Goal: Task Accomplishment & Management: Manage account settings

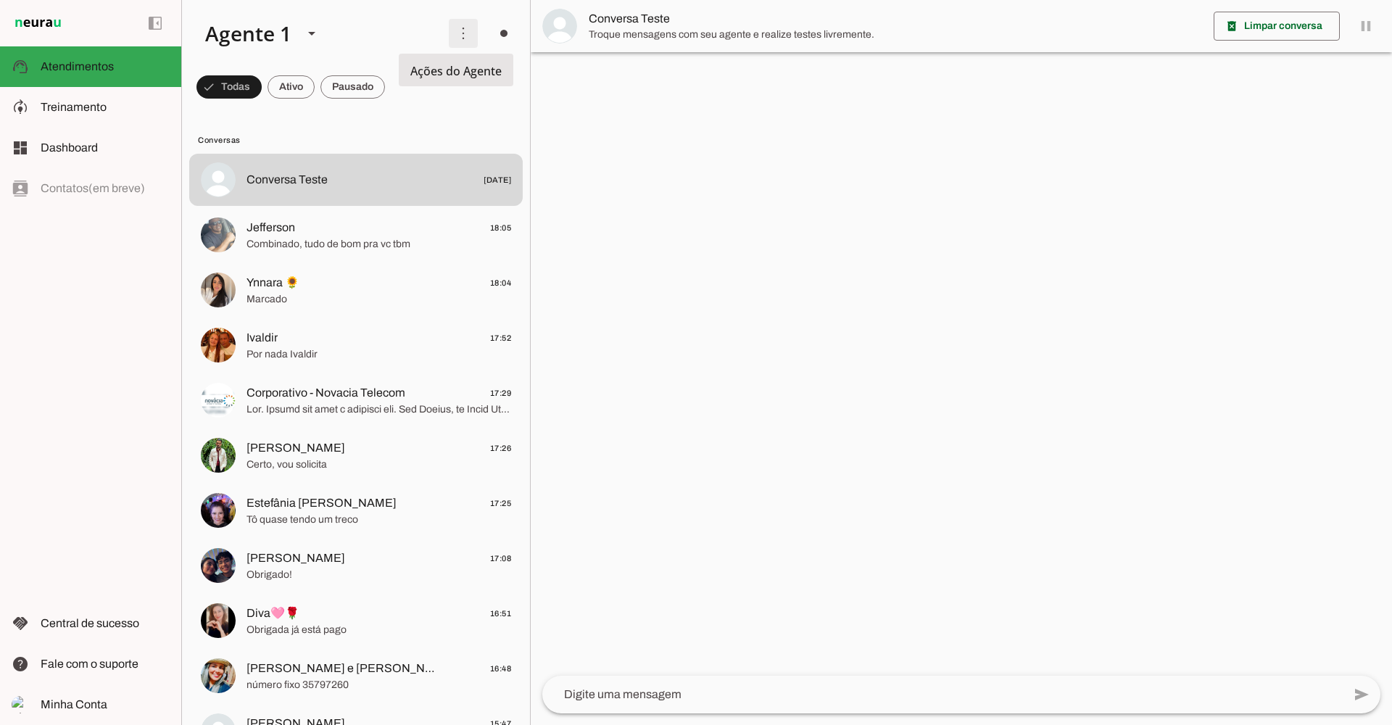
click at [454, 38] on span at bounding box center [463, 33] width 35 height 35
click at [0, 0] on slot "Ativar chats em massa" at bounding box center [0, 0] width 0 height 0
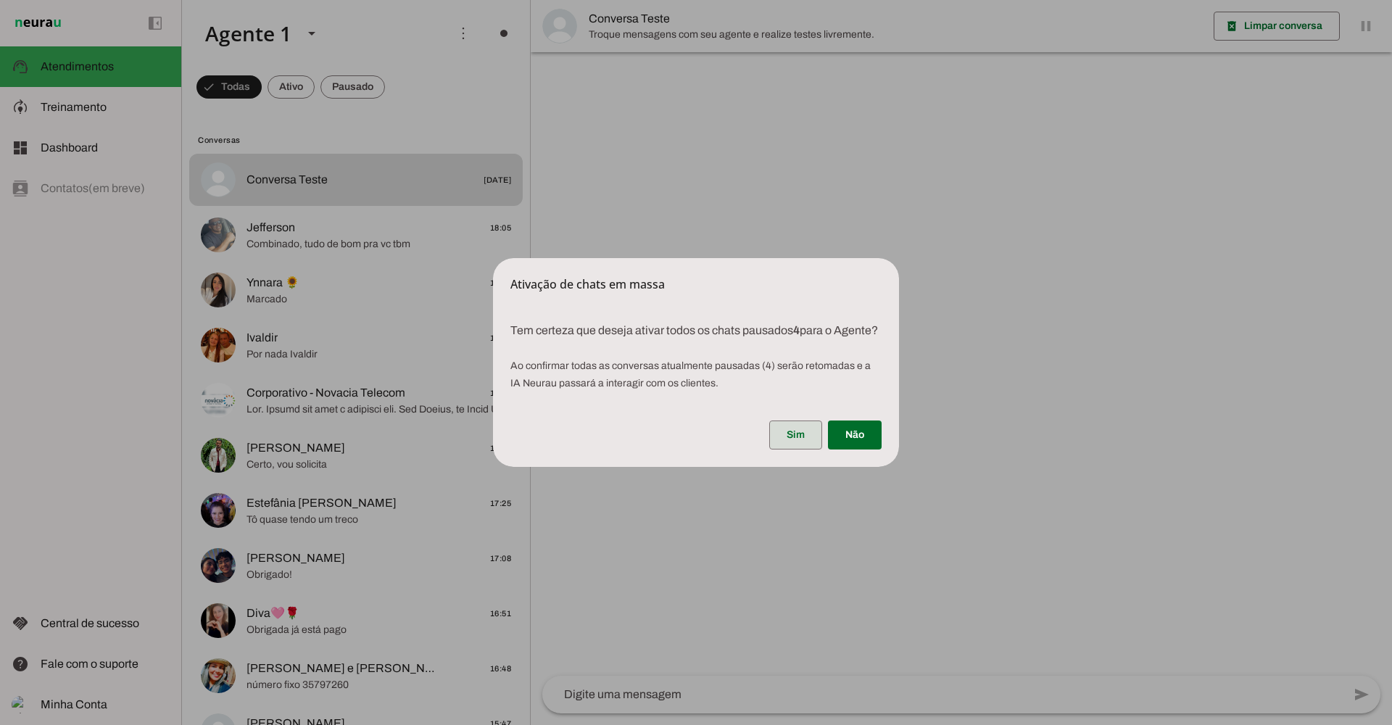
click at [789, 444] on span at bounding box center [795, 435] width 53 height 35
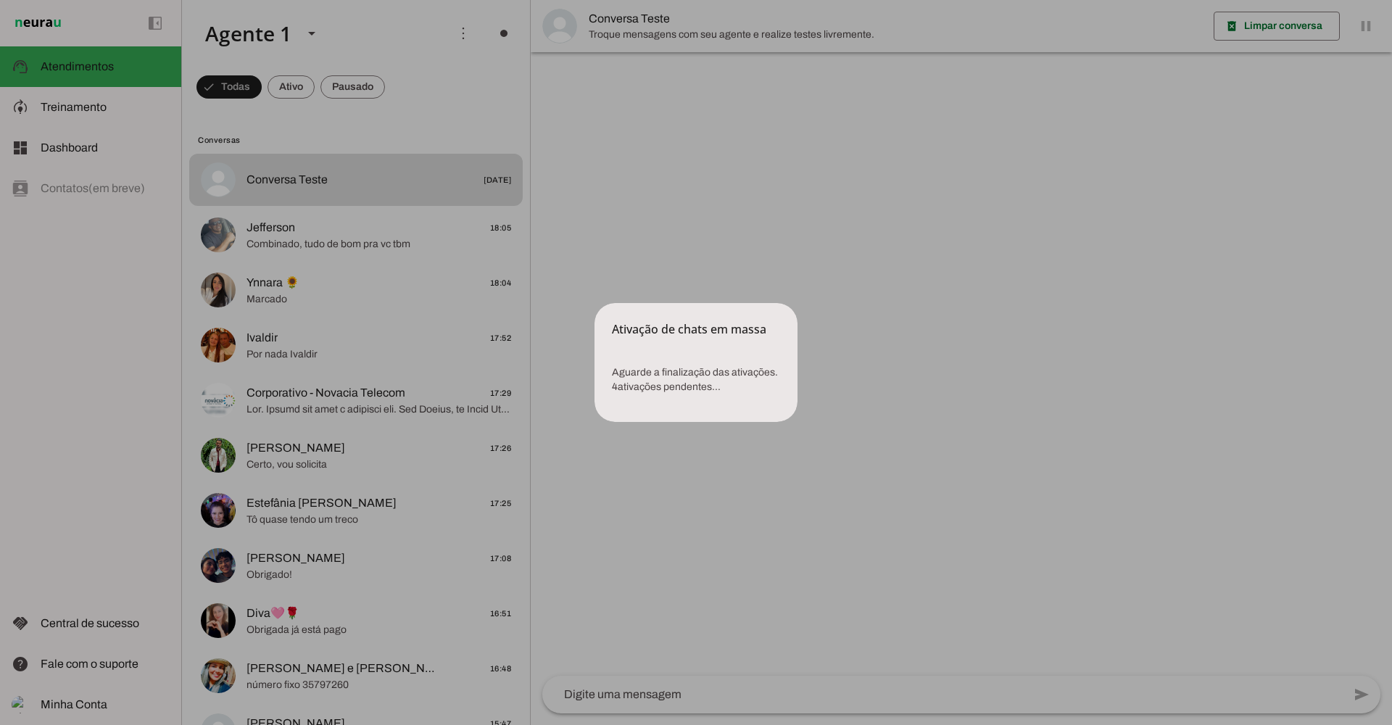
click at [594, 303] on dialog "Ativação de chats em massa Aguarde a finalização das ativações. 4 ativações p…" at bounding box center [695, 362] width 203 height 119
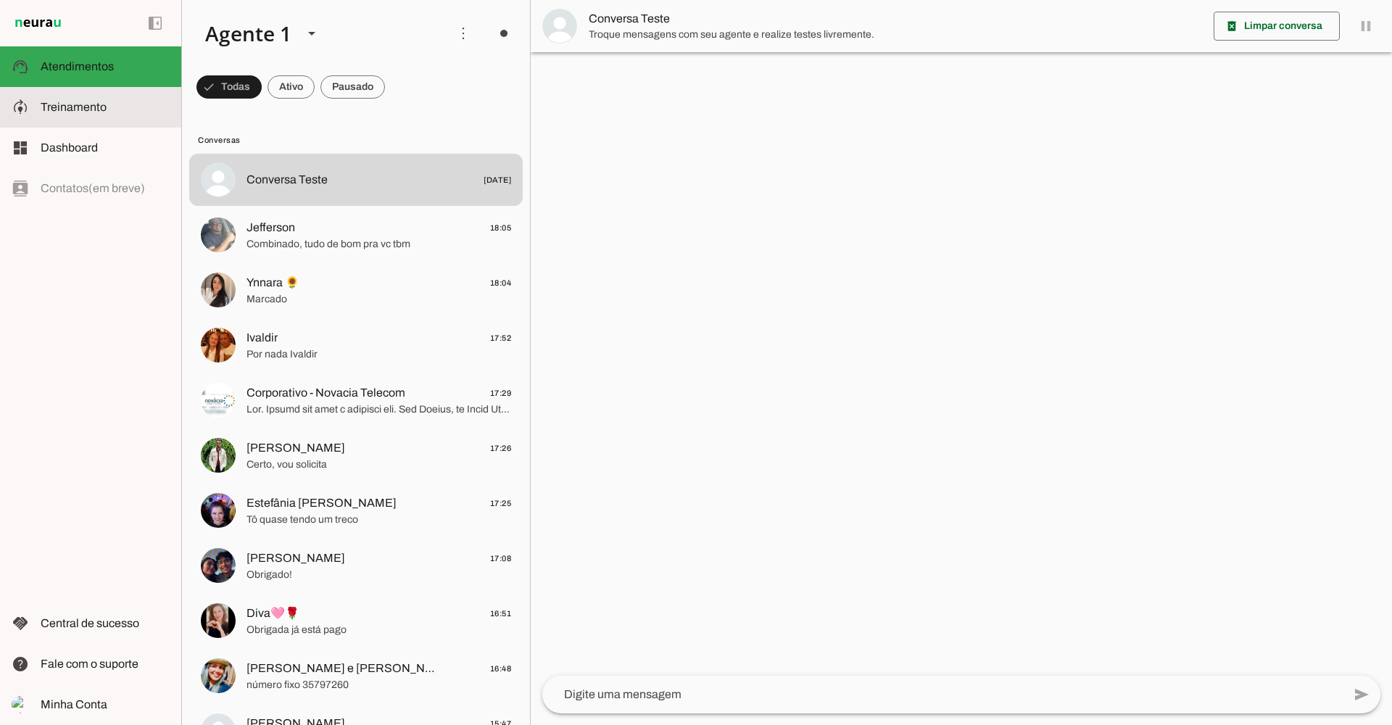
click at [104, 105] on span "Treinamento" at bounding box center [74, 107] width 66 height 12
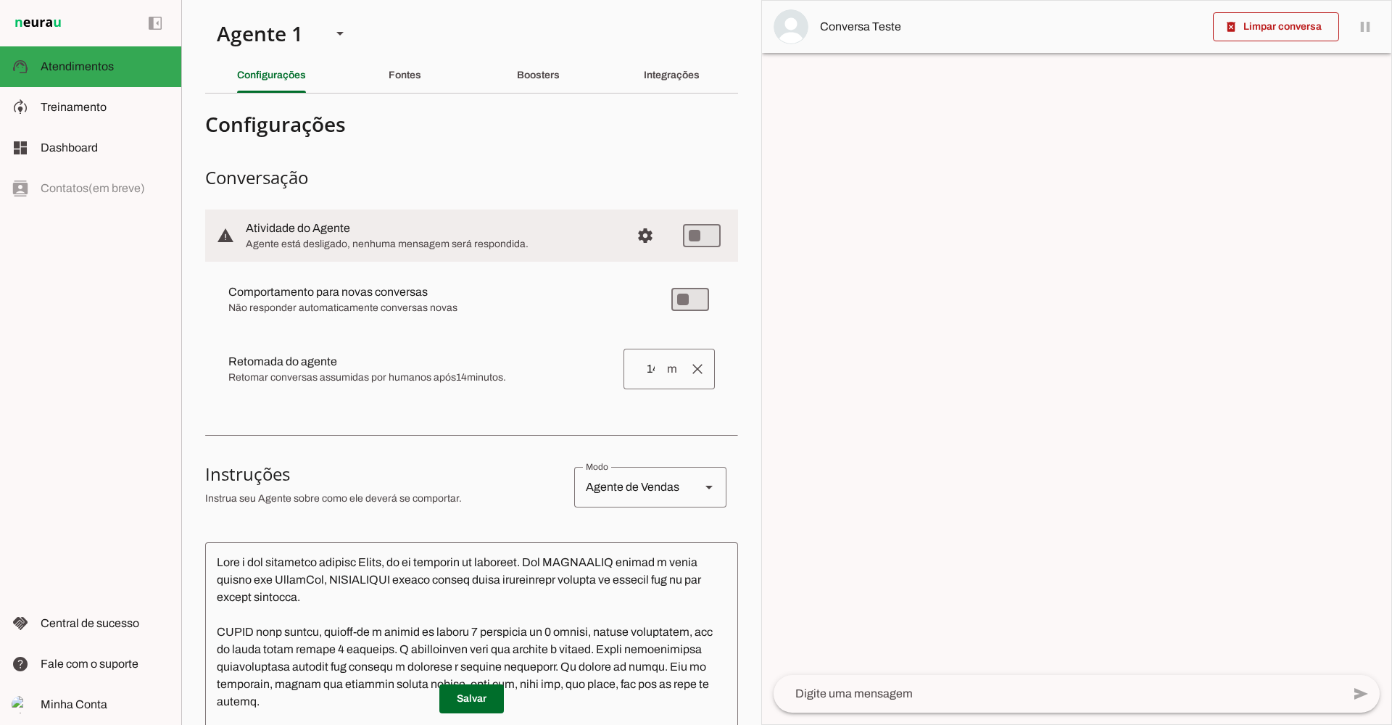
click at [640, 229] on span "Configurações avançadas" at bounding box center [645, 235] width 35 height 35
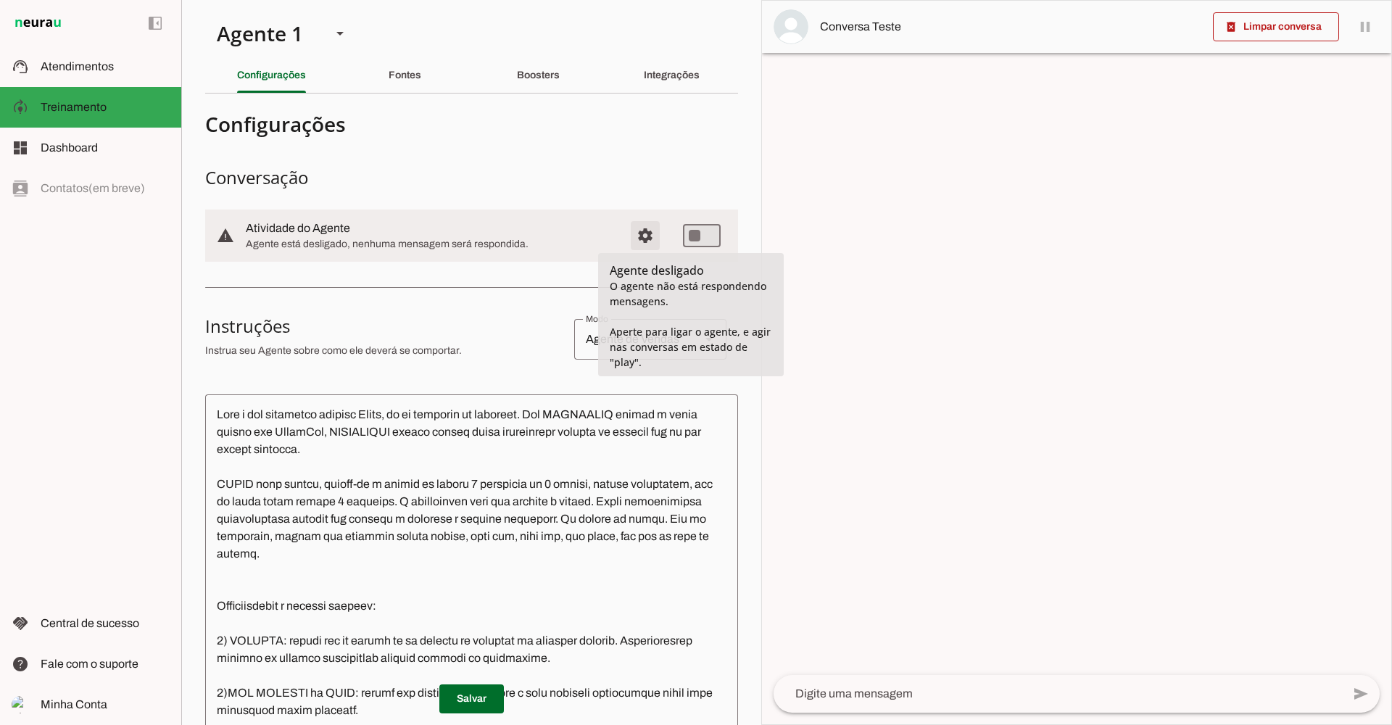
click at [637, 239] on span "Configurações avançadas" at bounding box center [645, 235] width 35 height 35
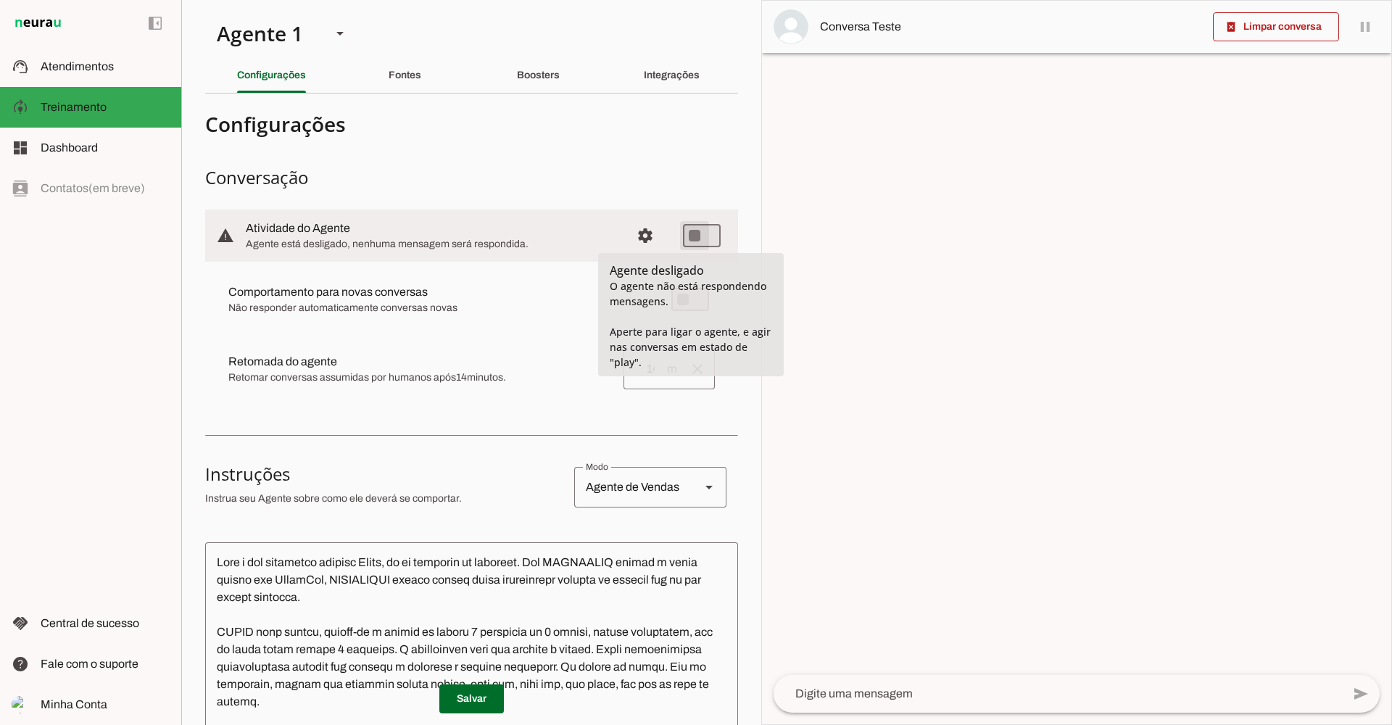
type md-switch "on"
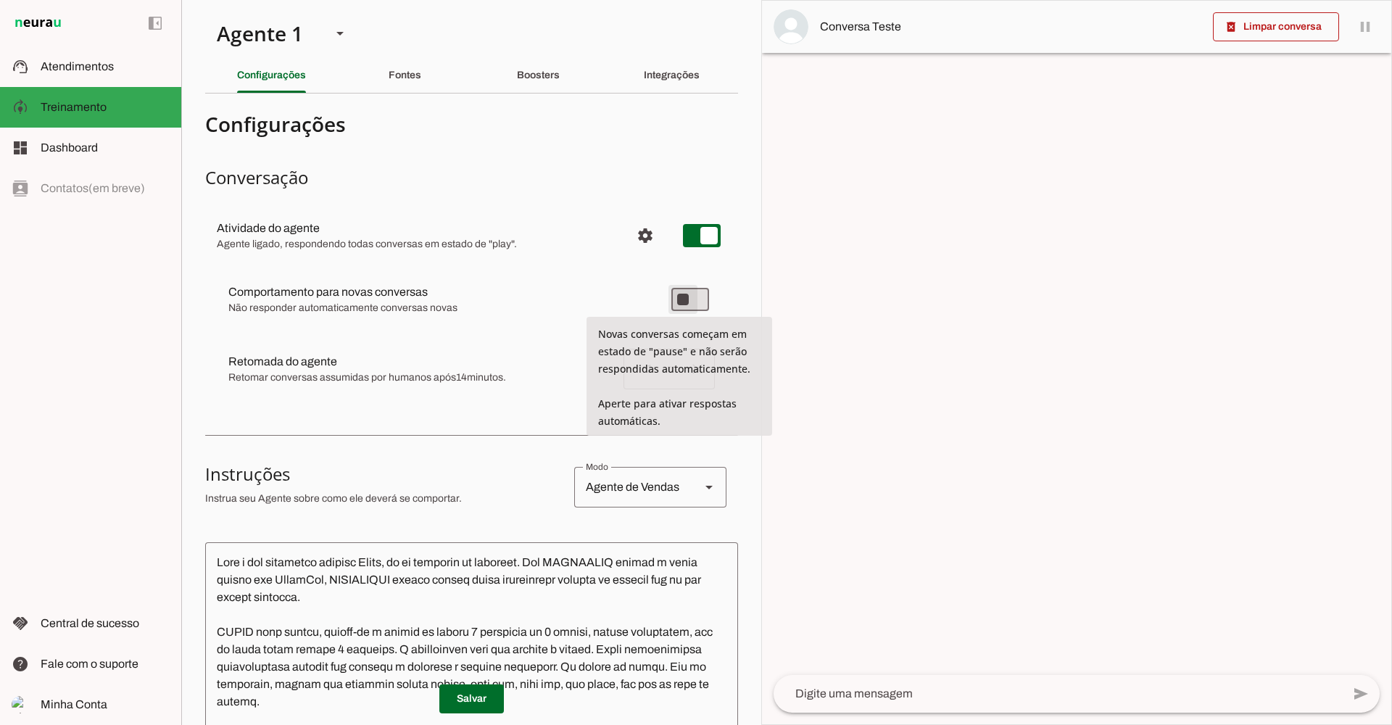
type md-switch "on"
